Goal: Transaction & Acquisition: Purchase product/service

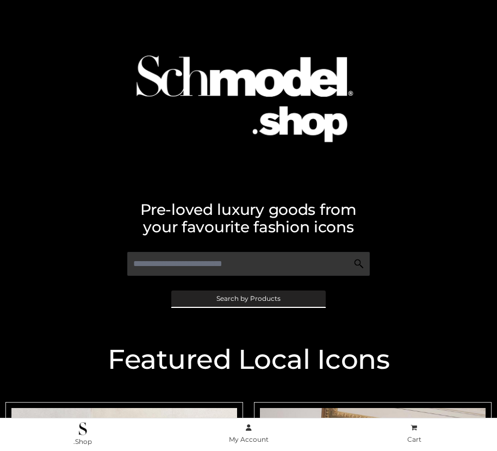
click at [248, 298] on span "Search by Products" at bounding box center [248, 298] width 64 height 7
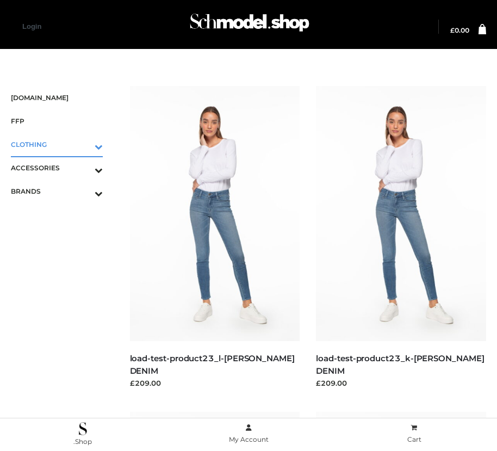
click at [83, 144] on icon "Toggle Submenu" at bounding box center [42, 146] width 122 height 13
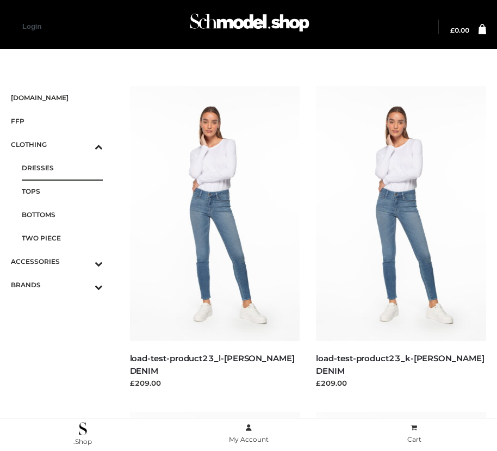
click at [62, 167] on span "DRESSES" at bounding box center [62, 167] width 81 height 13
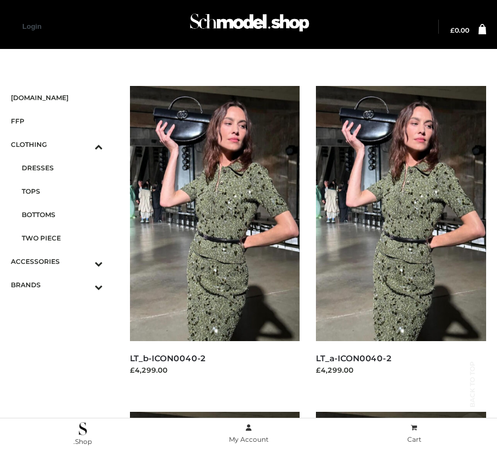
scroll to position [1568, 0]
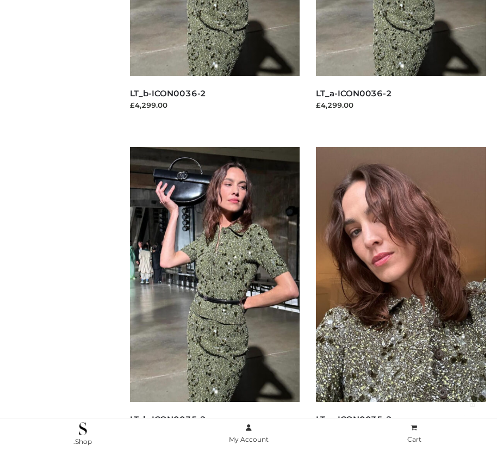
click at [401, 299] on img at bounding box center [401, 274] width 170 height 255
